Goal: Information Seeking & Learning: Learn about a topic

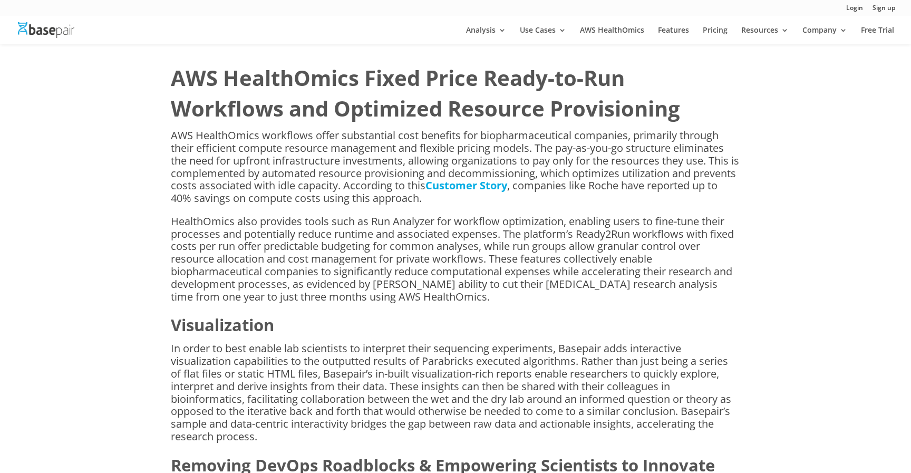
scroll to position [2155, 0]
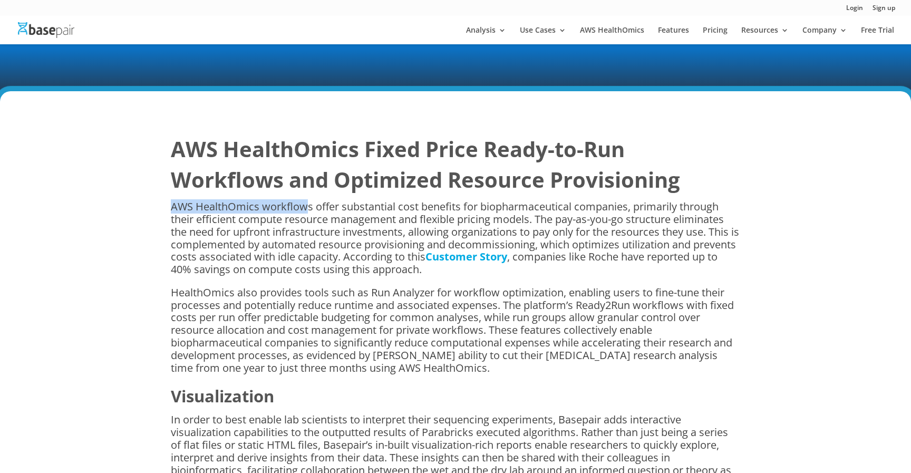
drag, startPoint x: 173, startPoint y: 191, endPoint x: 309, endPoint y: 191, distance: 136.0
click at [309, 199] on span "AWS HealthOmics workflows offer substantial cost benefits for biopharmaceutical…" at bounding box center [455, 231] width 568 height 64
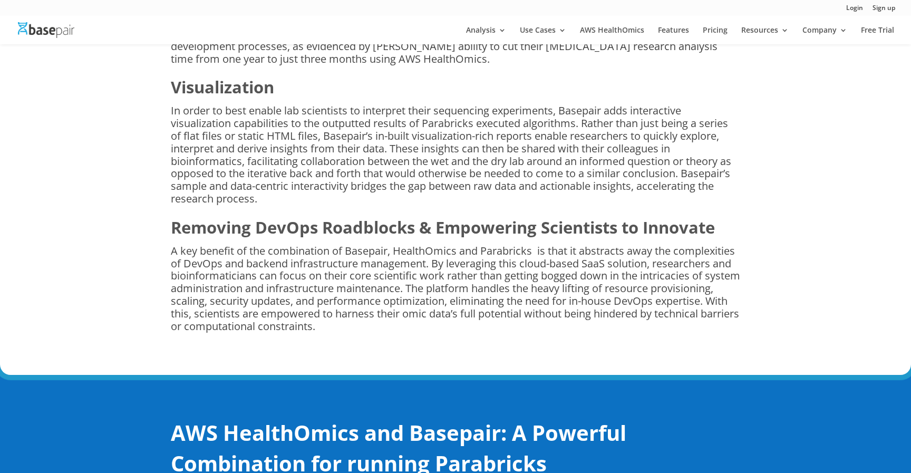
scroll to position [2475, 0]
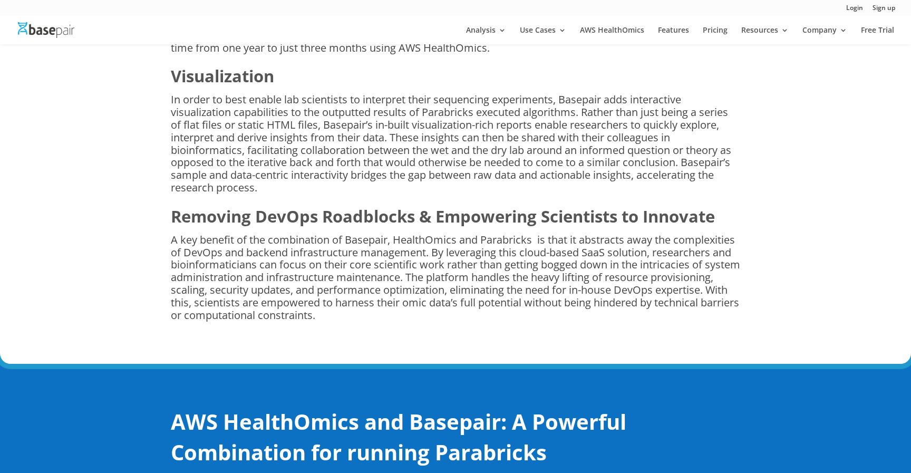
click at [240, 258] on span "A key benefit of the combination of Basepair, HealthOmics and Parabricks is tha…" at bounding box center [455, 277] width 569 height 90
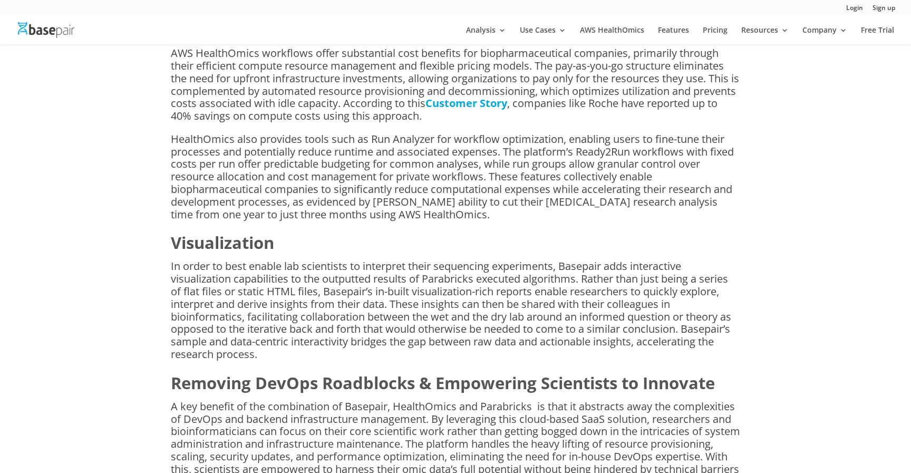
scroll to position [2297, 0]
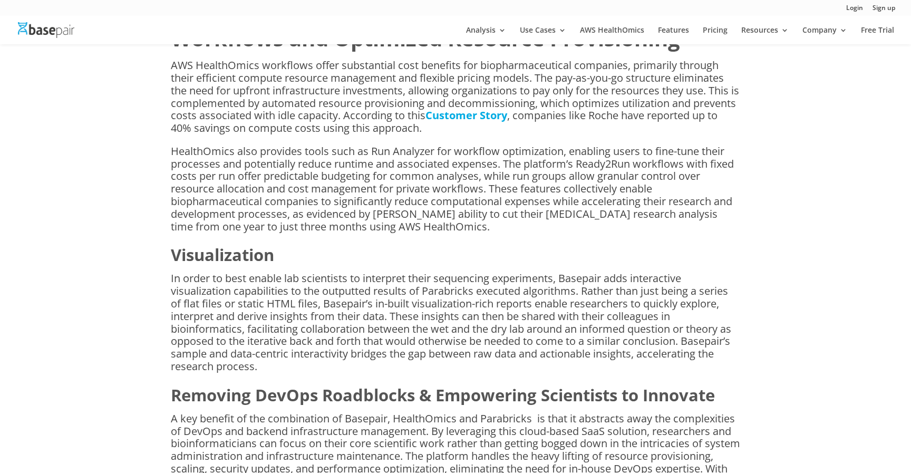
drag, startPoint x: 240, startPoint y: 258, endPoint x: 241, endPoint y: 326, distance: 68.0
click at [241, 326] on span "In order to best enable lab scientists to interpret their sequencing experiment…" at bounding box center [451, 322] width 560 height 102
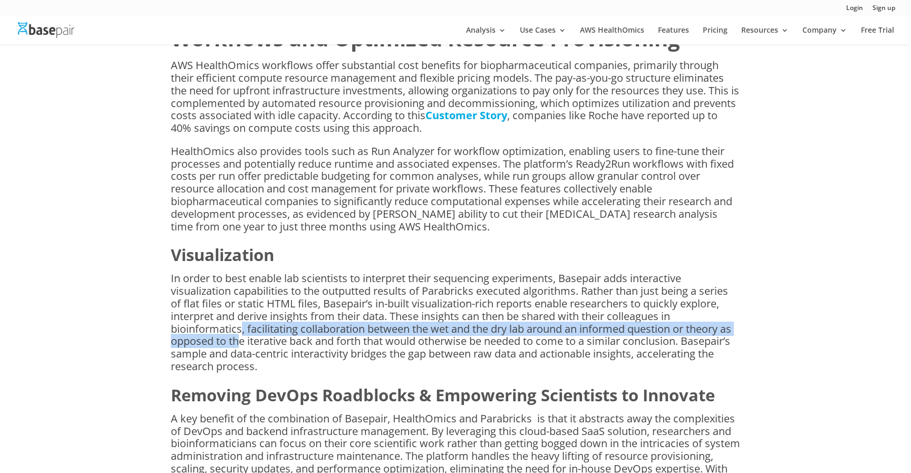
drag, startPoint x: 241, startPoint y: 326, endPoint x: 241, endPoint y: 288, distance: 38.0
click at [241, 313] on span "In order to best enable lab scientists to interpret their sequencing experiment…" at bounding box center [451, 322] width 560 height 102
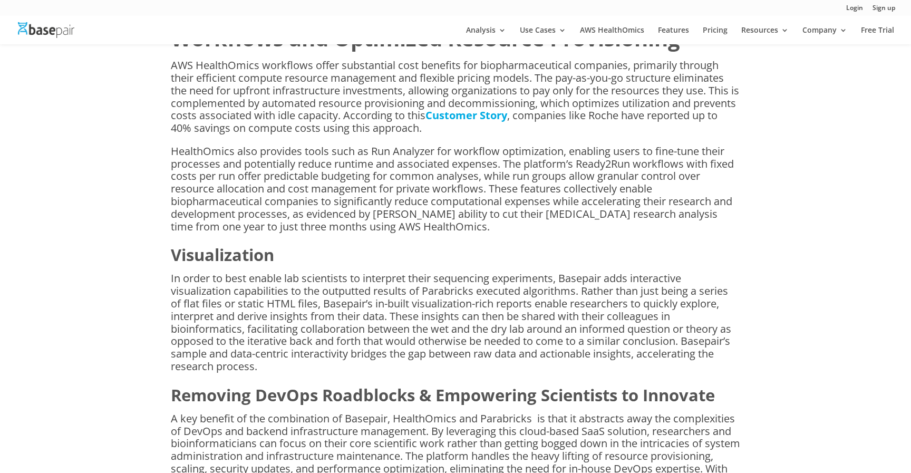
click at [241, 281] on span "In order to best enable lab scientists to interpret their sequencing experiment…" at bounding box center [451, 322] width 560 height 102
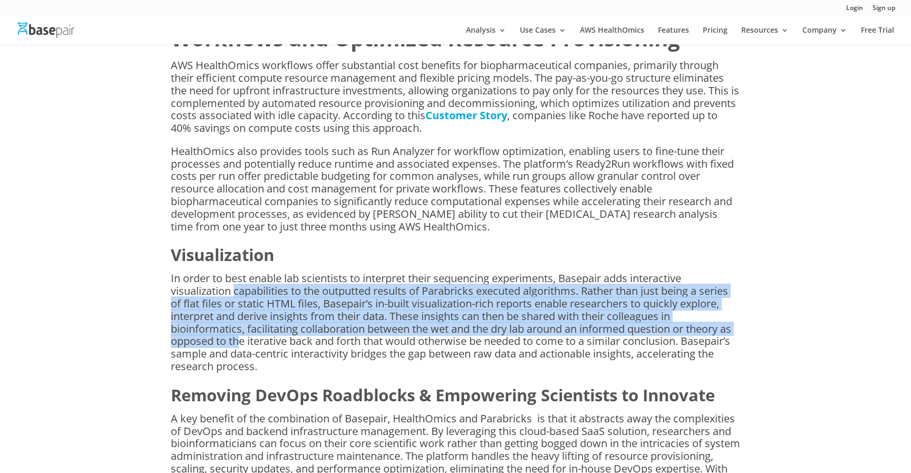
drag, startPoint x: 236, startPoint y: 282, endPoint x: 239, endPoint y: 325, distance: 42.8
click at [239, 325] on span "In order to best enable lab scientists to interpret their sequencing experiment…" at bounding box center [451, 322] width 560 height 102
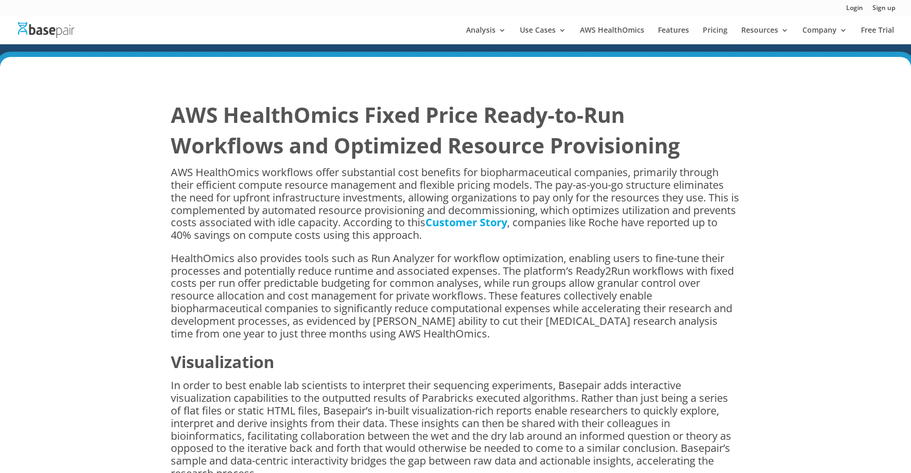
scroll to position [2167, 0]
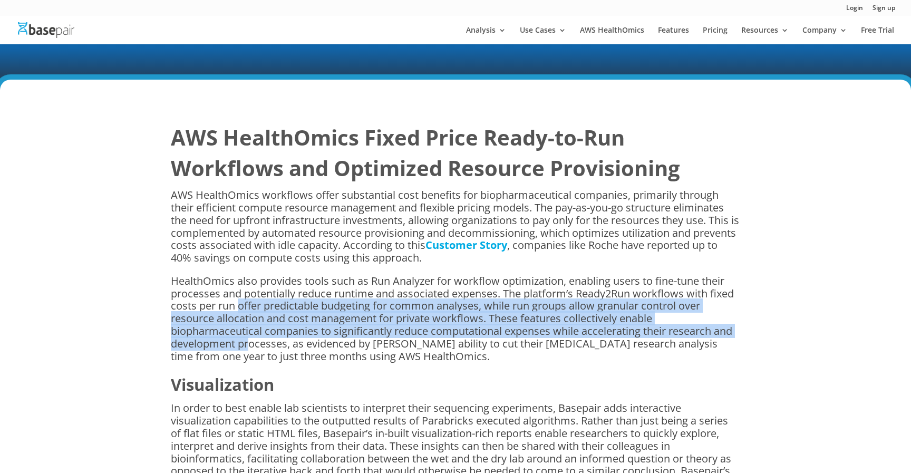
drag, startPoint x: 240, startPoint y: 289, endPoint x: 250, endPoint y: 327, distance: 39.6
click at [250, 328] on span "HealthOmics also provides tools such as Run Analyzer for workflow optimization,…" at bounding box center [452, 319] width 563 height 90
click at [250, 327] on span "HealthOmics also provides tools such as Run Analyzer for workflow optimization,…" at bounding box center [452, 319] width 563 height 90
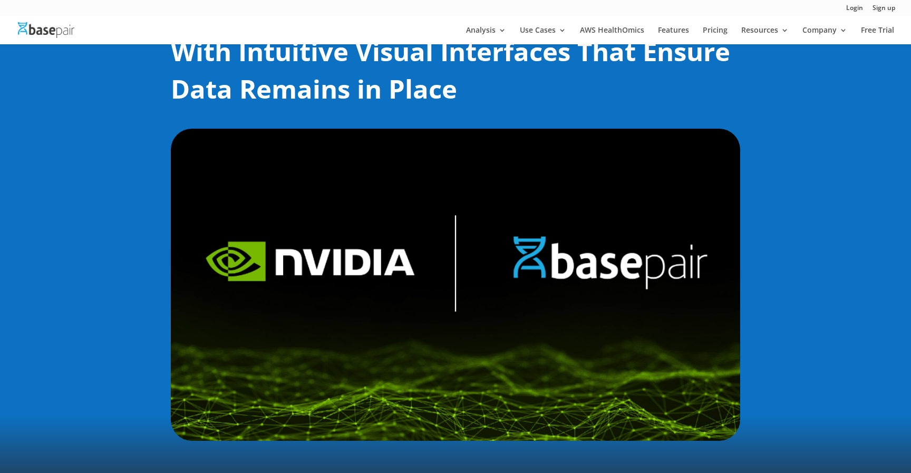
scroll to position [437, 0]
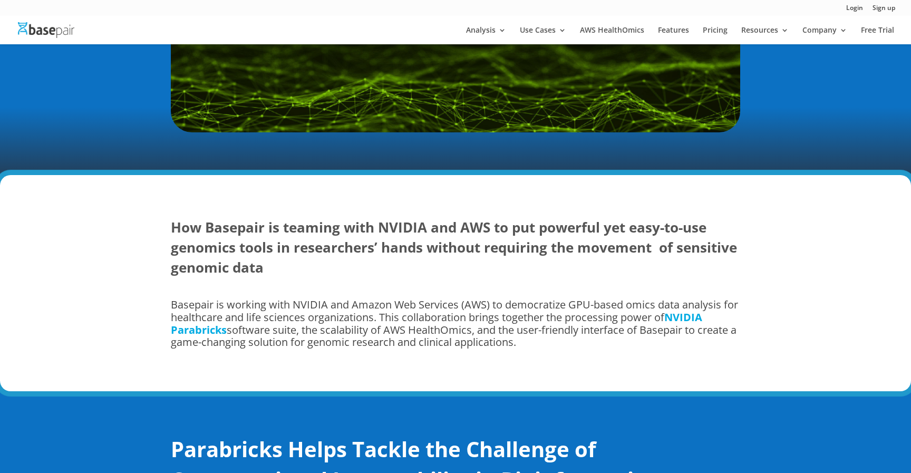
click at [680, 317] on link "NVIDIA Parabricks" at bounding box center [436, 323] width 531 height 27
